Goal: Check status: Check status

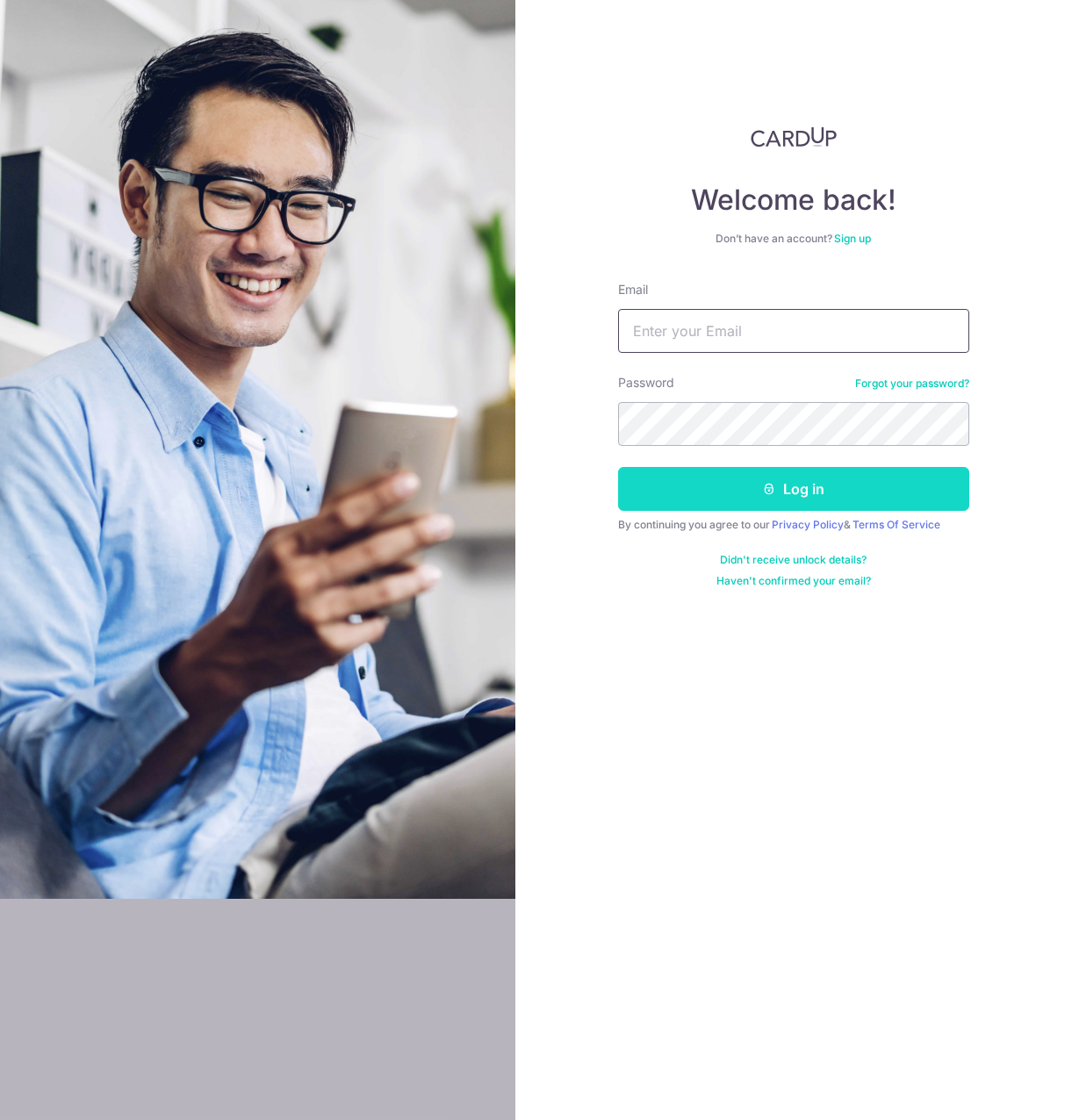
type input "[EMAIL_ADDRESS][DOMAIN_NAME]"
click at [821, 492] on button "Log in" at bounding box center [793, 489] width 351 height 44
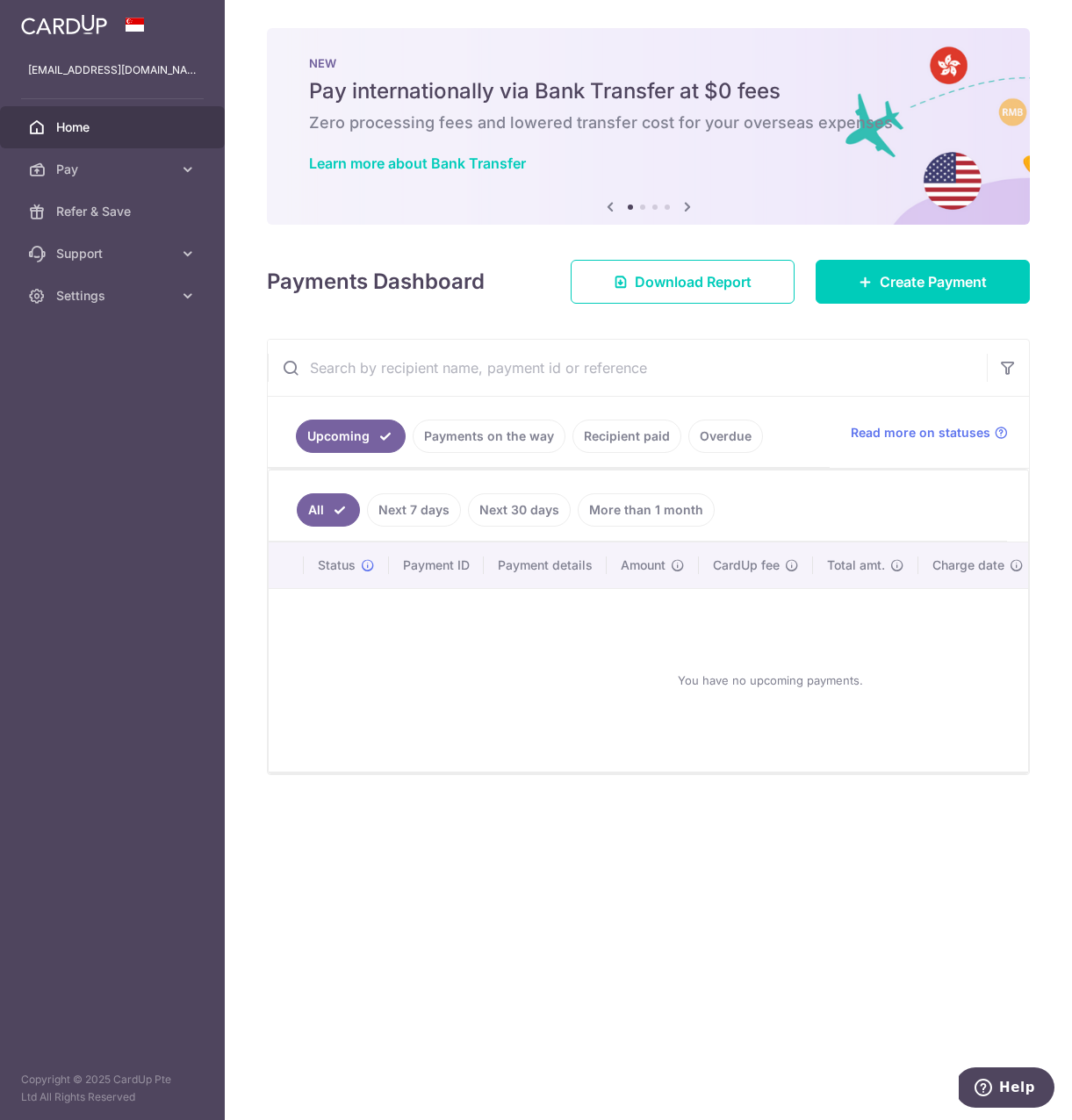
click at [427, 519] on link "Next 7 days" at bounding box center [414, 510] width 94 height 33
click at [491, 434] on link "Payments on the way" at bounding box center [489, 436] width 152 height 33
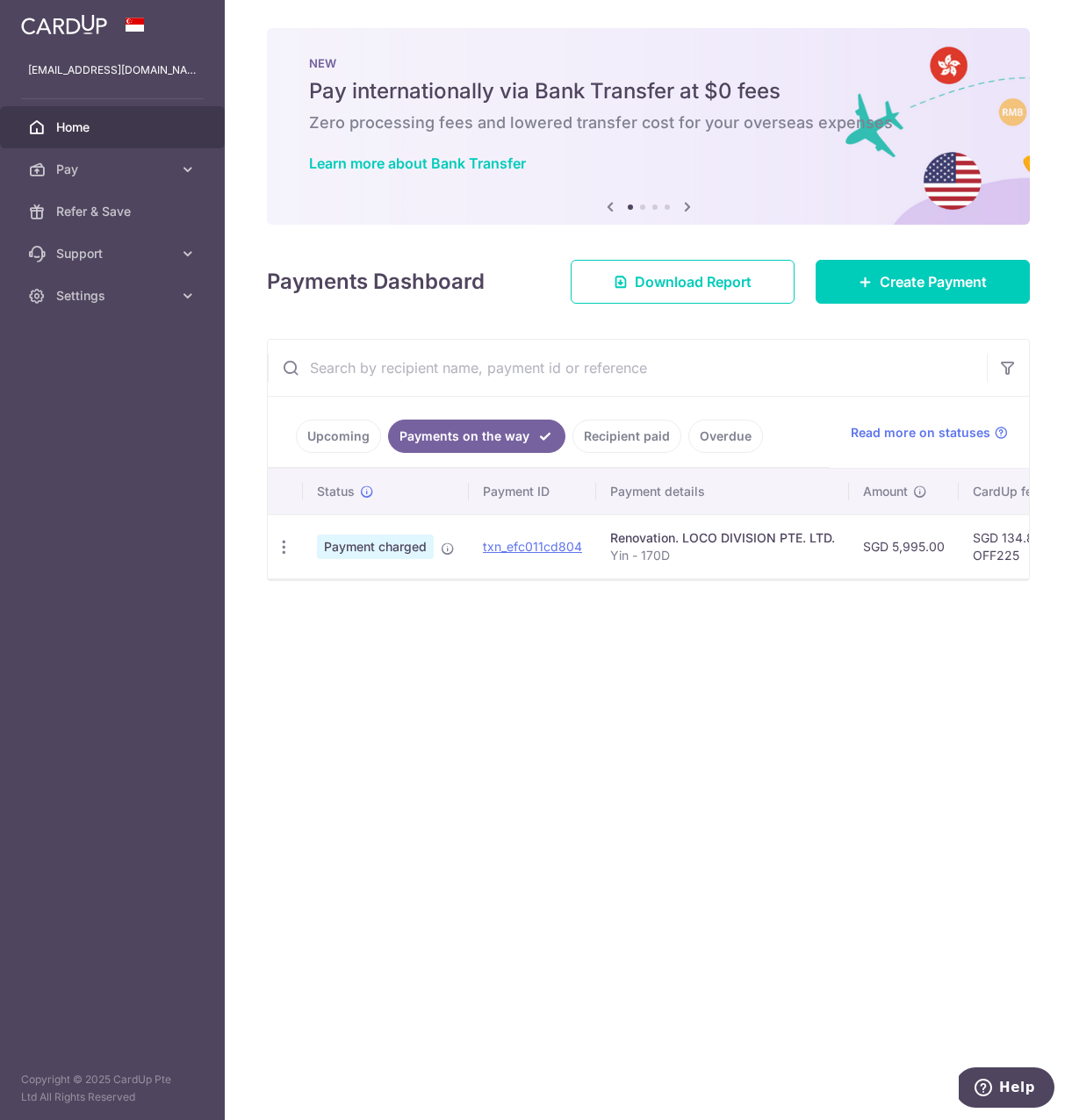
drag, startPoint x: 543, startPoint y: 588, endPoint x: 567, endPoint y: 588, distance: 24.0
click at [567, 580] on div at bounding box center [648, 580] width 761 height 2
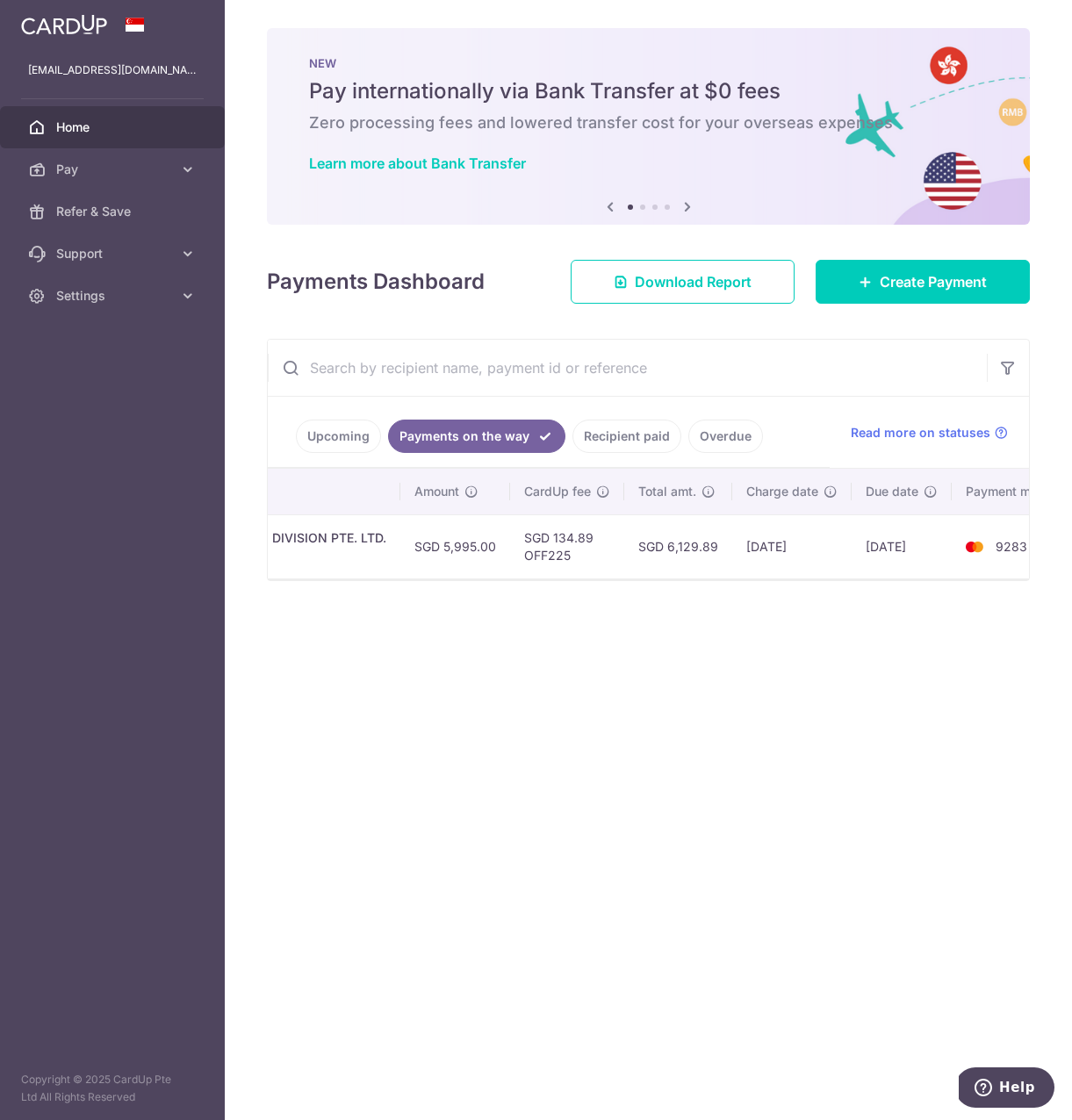
scroll to position [0, 494]
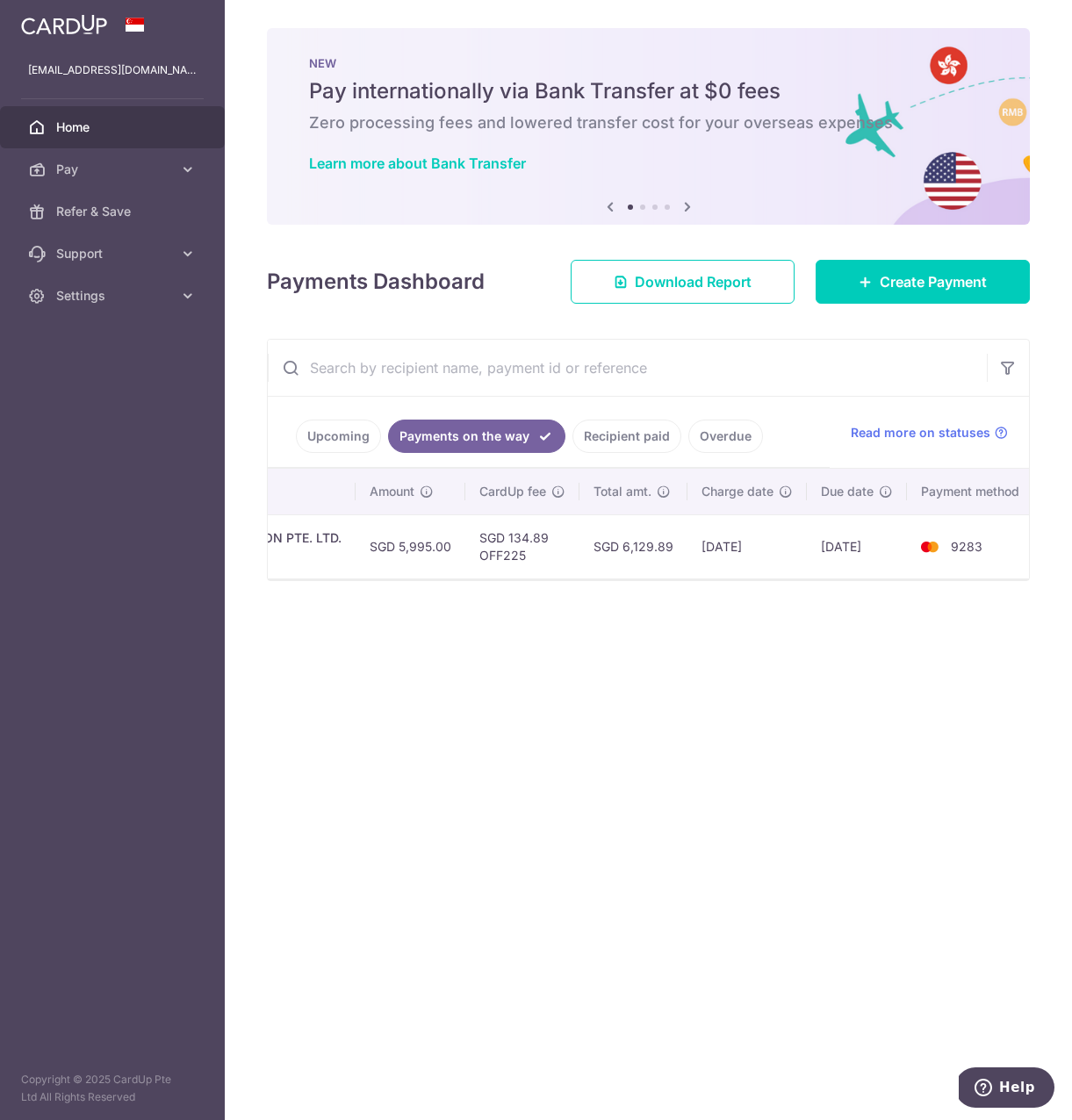
click at [637, 444] on link "Recipient paid" at bounding box center [627, 436] width 109 height 33
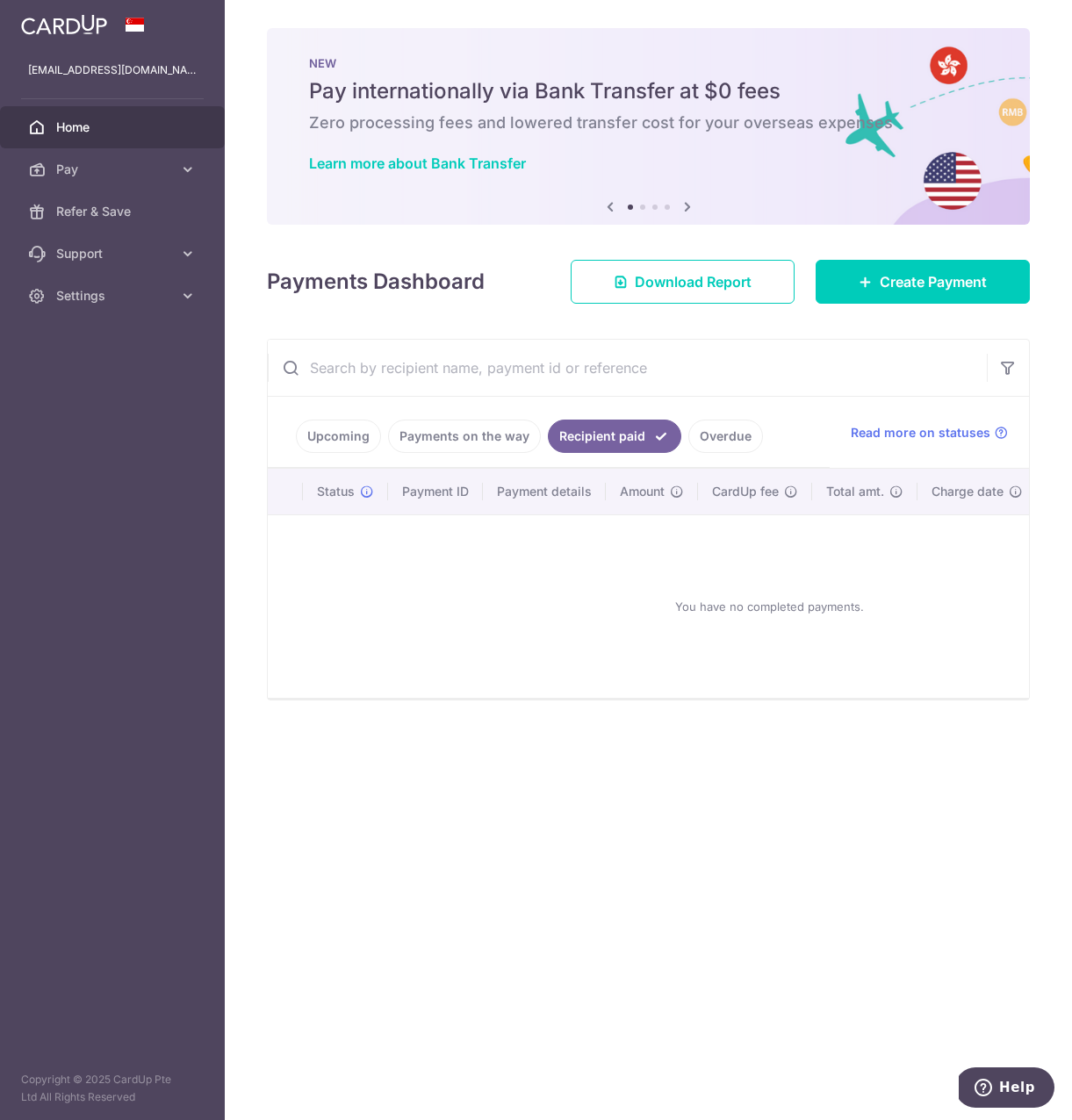
click at [740, 440] on link "Overdue" at bounding box center [725, 436] width 74 height 33
